Goal: Task Accomplishment & Management: Use online tool/utility

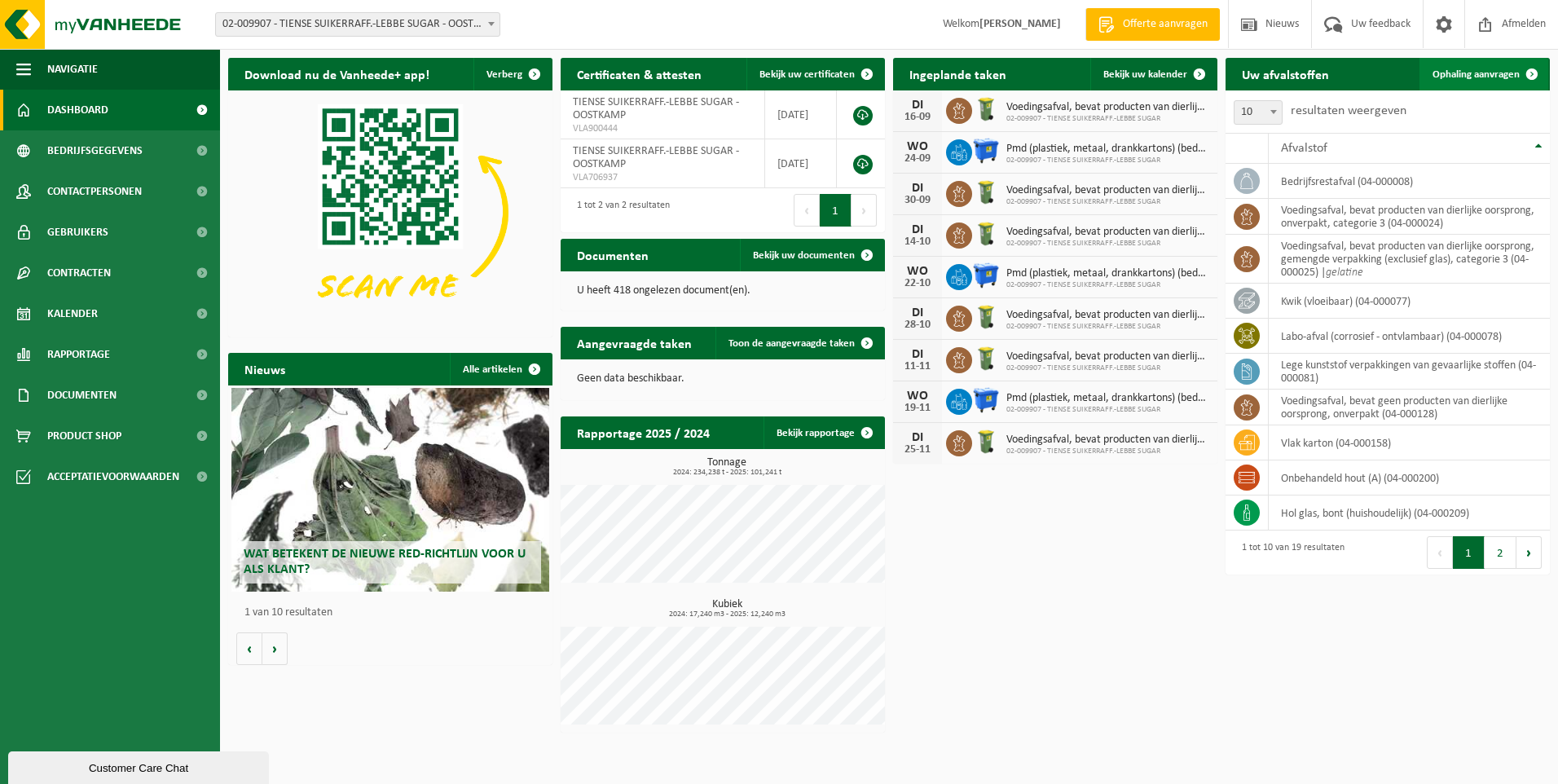
click at [1476, 76] on span "Ophaling aanvragen" at bounding box center [1476, 74] width 88 height 11
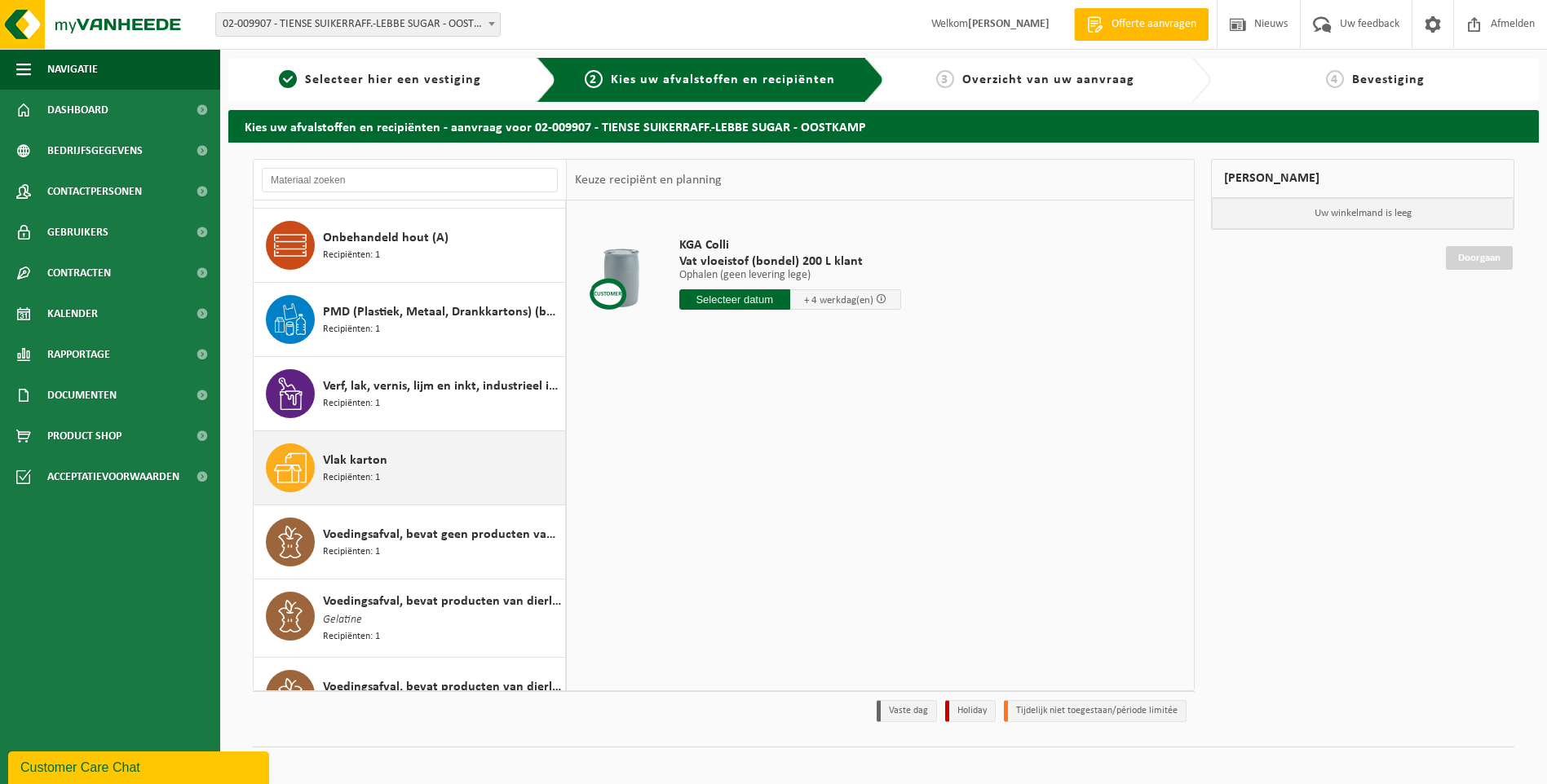
click at [367, 470] on span "Recipiënten: 1" at bounding box center [351, 477] width 57 height 15
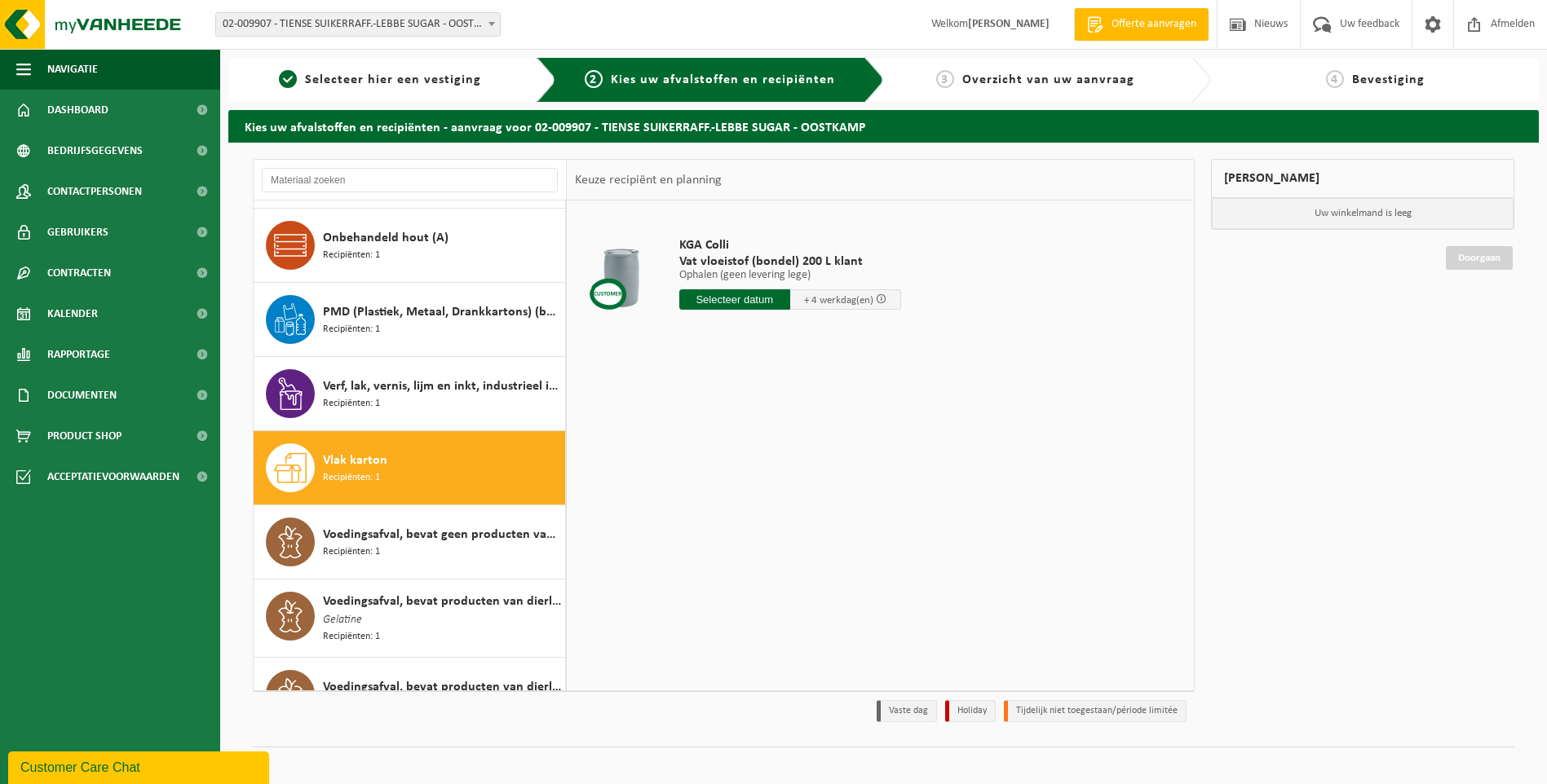
scroll to position [846, 0]
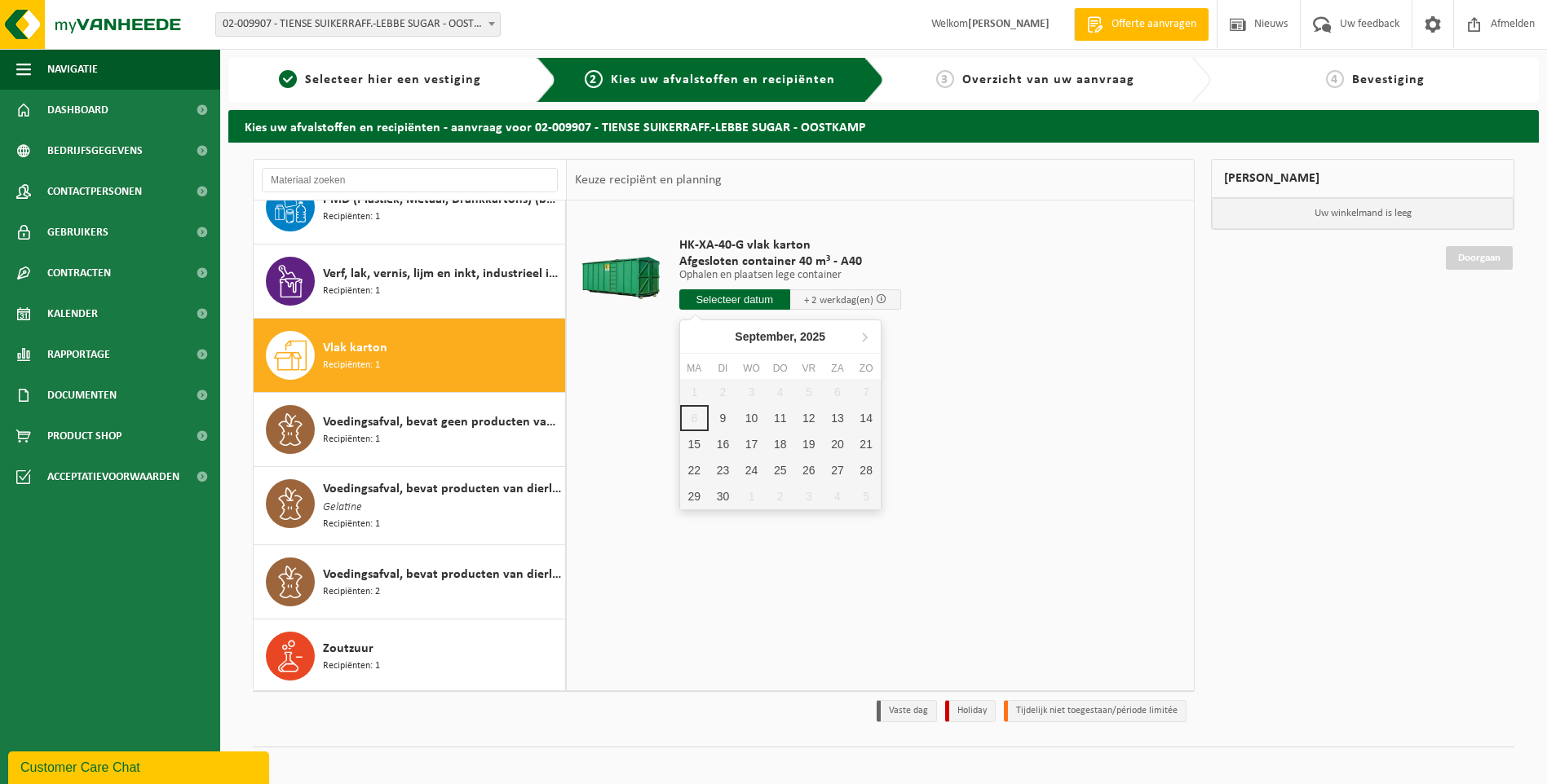
click at [732, 305] on input "text" at bounding box center [735, 300] width 111 height 20
click at [722, 419] on div "9" at bounding box center [723, 418] width 29 height 26
type input "Van 2025-09-09"
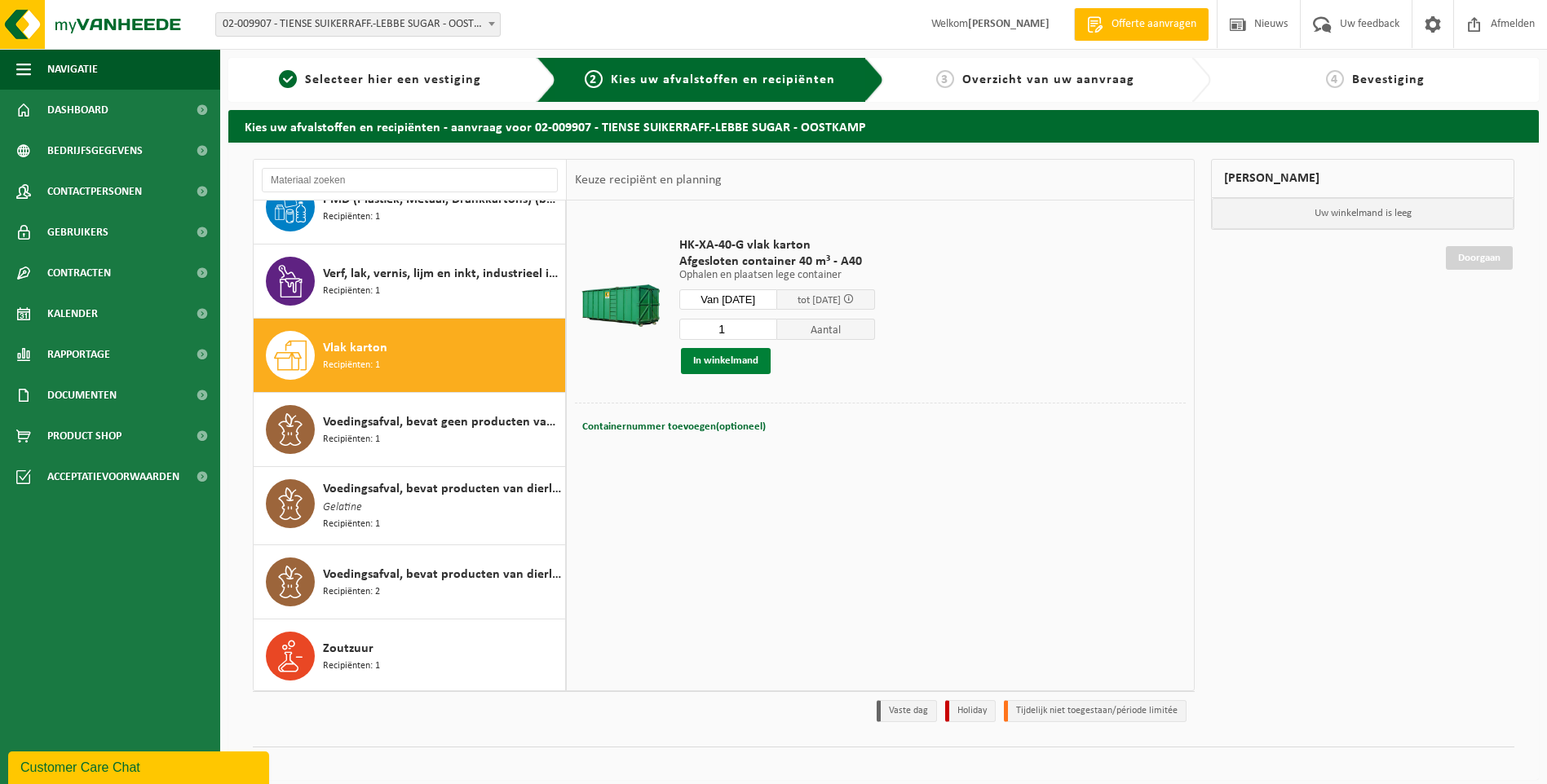
click at [728, 359] on button "In winkelmand" at bounding box center [725, 360] width 89 height 26
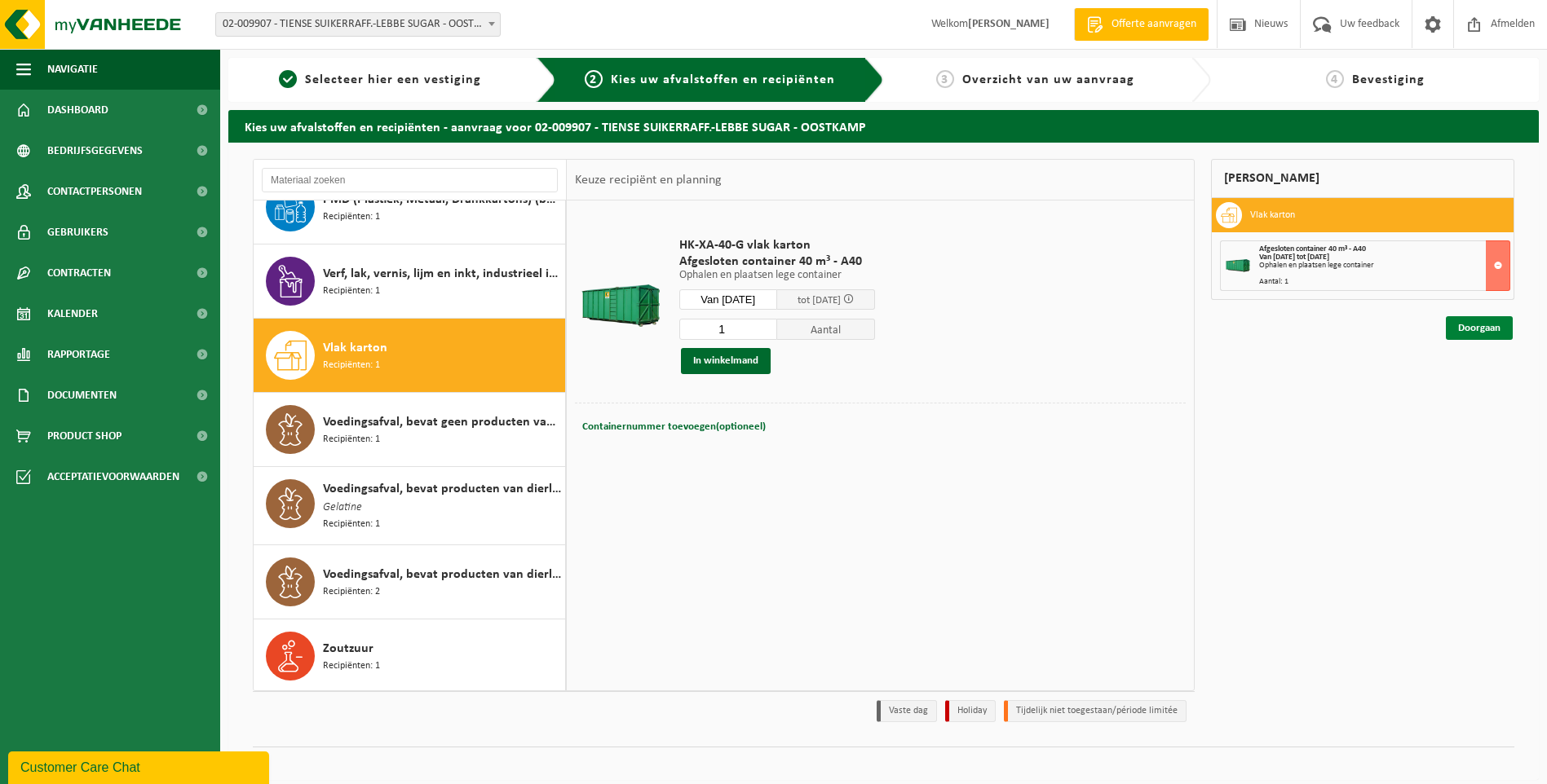
click at [1467, 333] on link "Doorgaan" at bounding box center [1479, 328] width 67 height 24
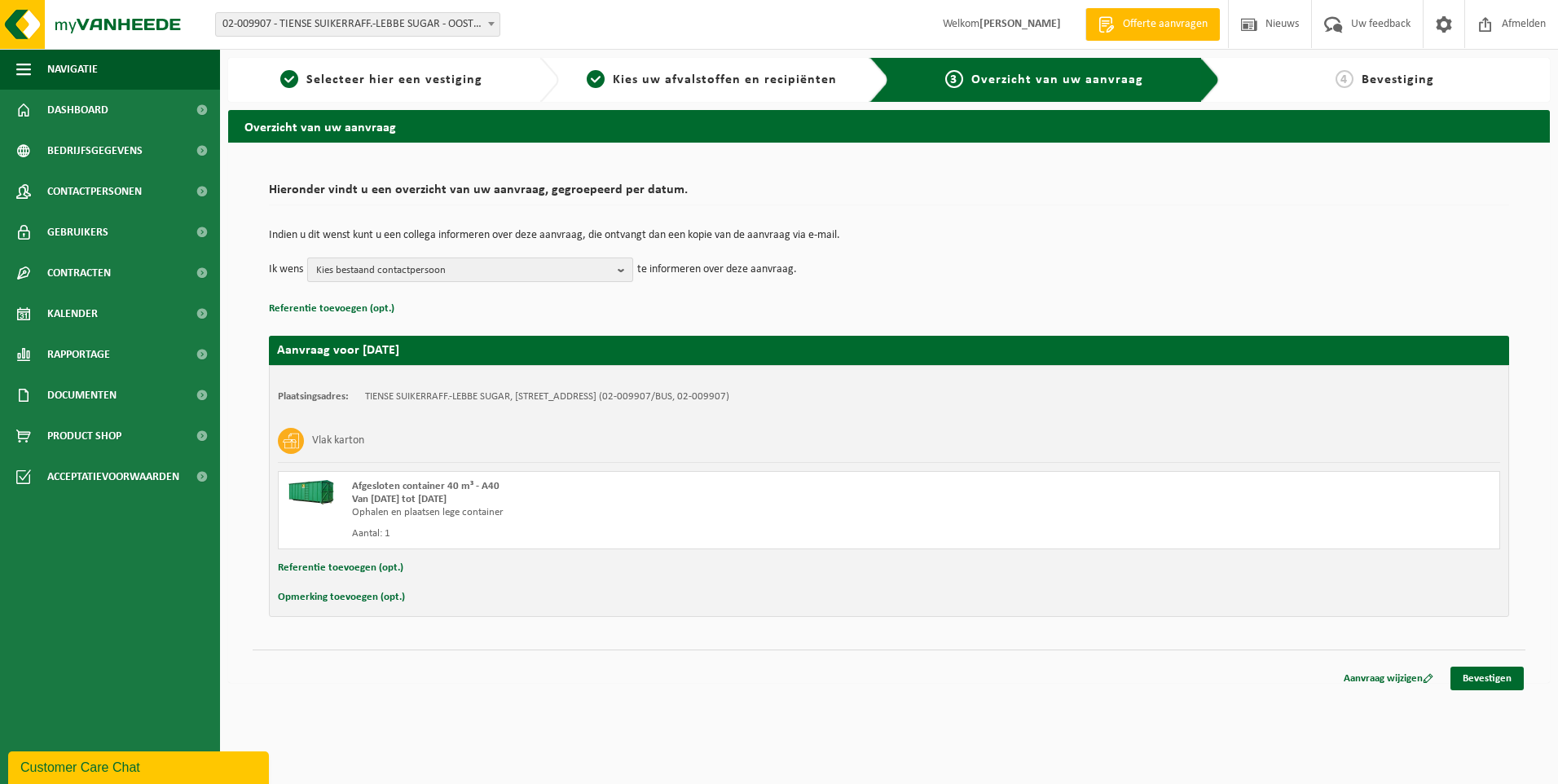
click at [618, 273] on b "button" at bounding box center [625, 269] width 14 height 23
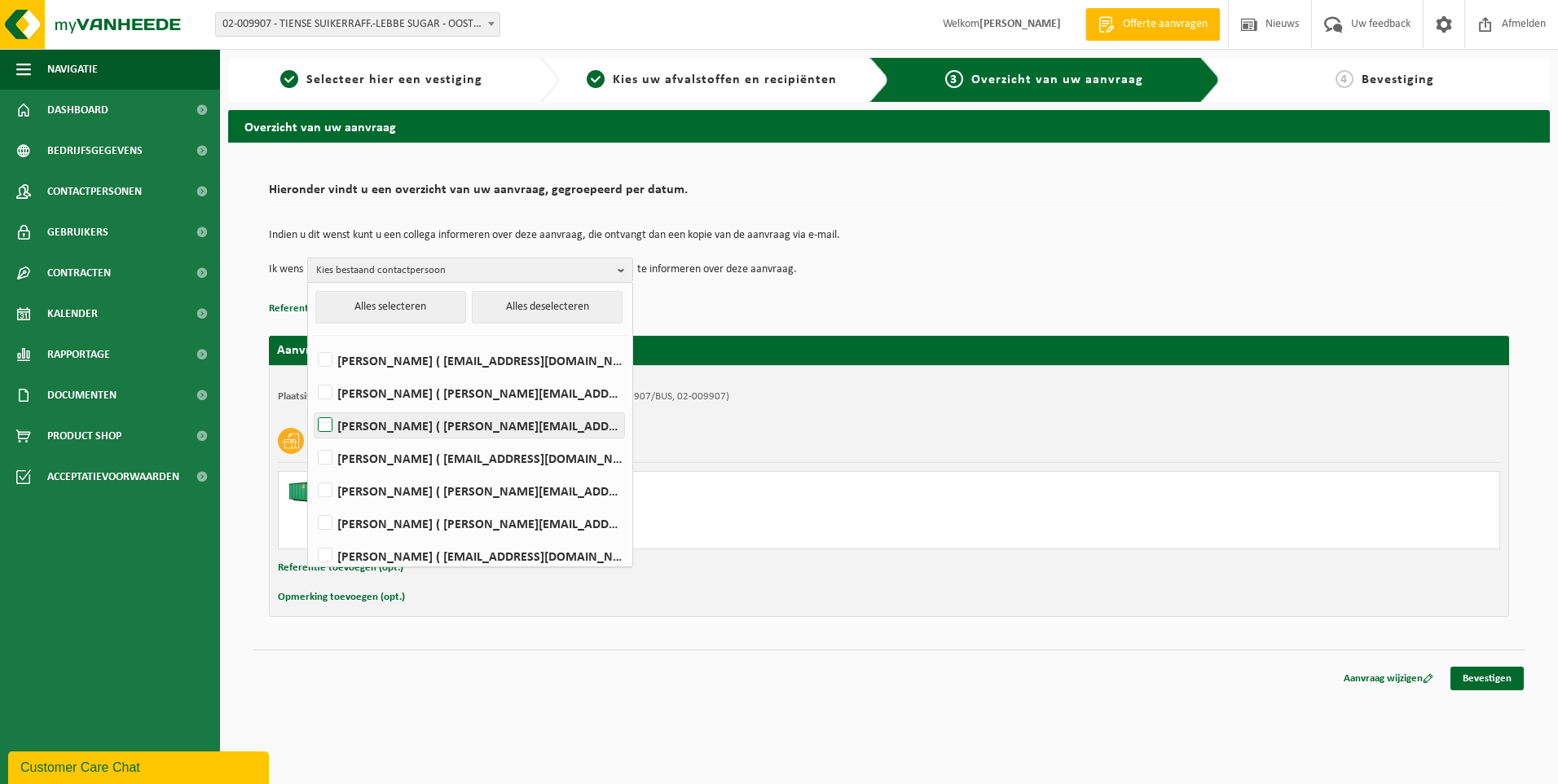
click at [469, 421] on label "MICHAEL DECEUNINCK ( michael.deceuninck@raftir.be )" at bounding box center [470, 425] width 310 height 24
click at [312, 405] on input "MICHAEL DECEUNINCK ( michael.deceuninck@raftir.be )" at bounding box center [312, 404] width 1 height 1
checkbox input "true"
click at [963, 202] on h2 "Hieronder vindt u een overzicht van uw aanvraag, gegroepeerd per datum." at bounding box center [888, 195] width 1241 height 22
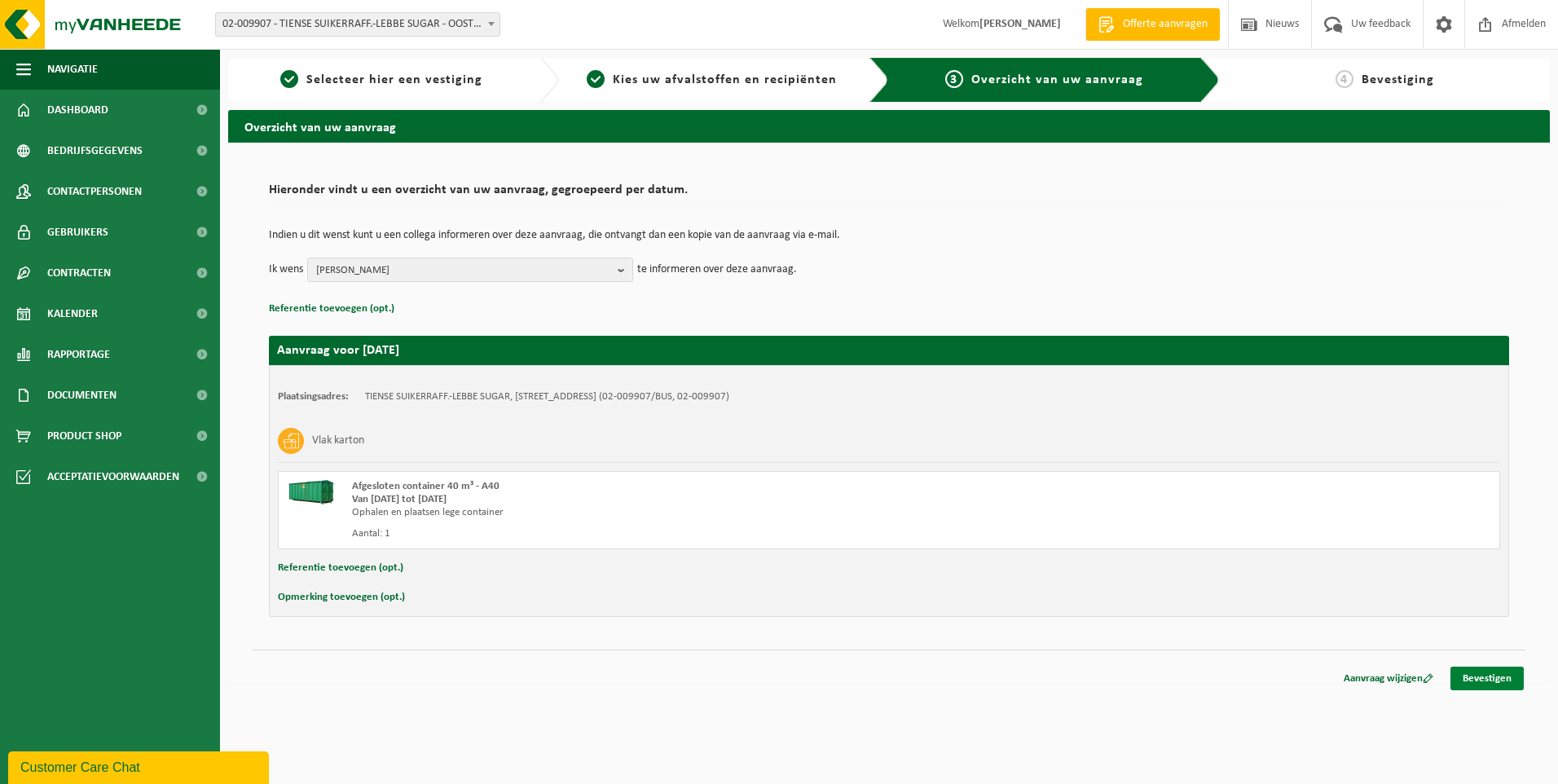
click at [1476, 680] on link "Bevestigen" at bounding box center [1487, 679] width 73 height 24
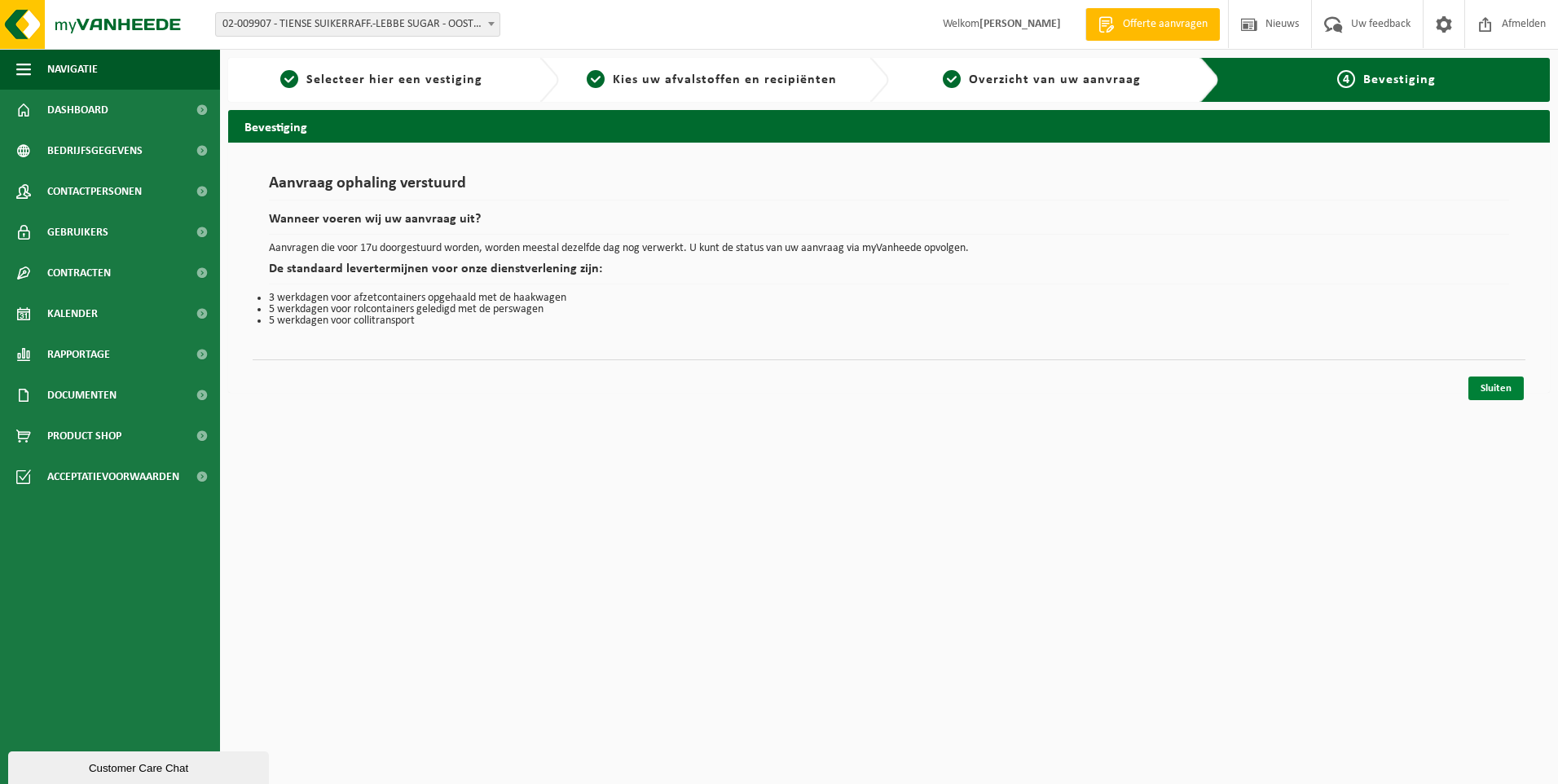
click at [1491, 396] on link "Sluiten" at bounding box center [1497, 388] width 56 height 24
